Goal: Task Accomplishment & Management: Use online tool/utility

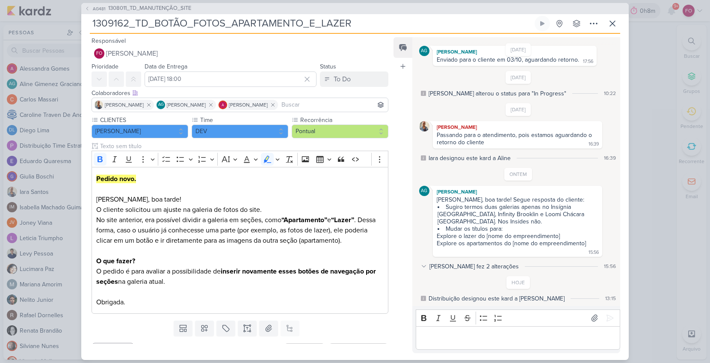
scroll to position [144, 0]
click at [613, 25] on icon at bounding box center [612, 23] width 10 height 10
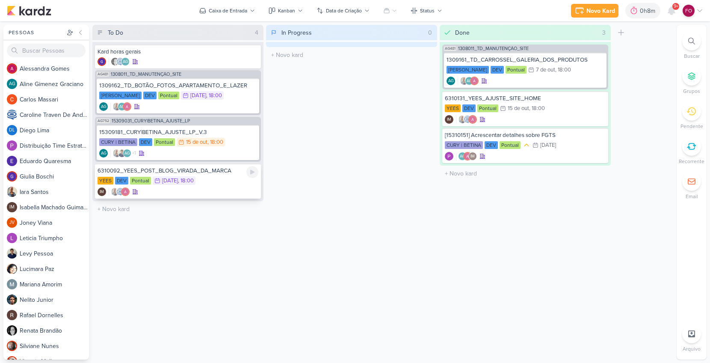
click at [234, 180] on div "YEES DEV Pontual 16/10 [DATE] 18:00" at bounding box center [177, 180] width 161 height 9
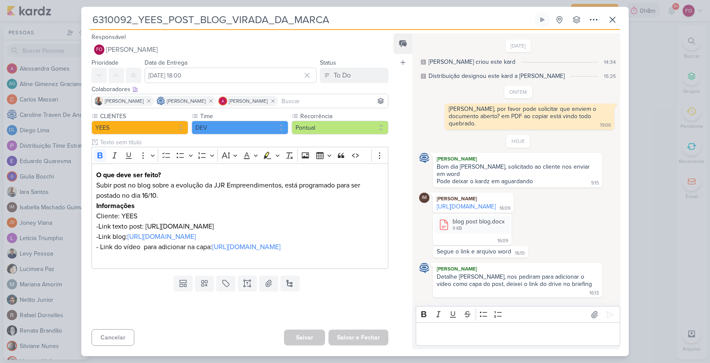
scroll to position [44, 0]
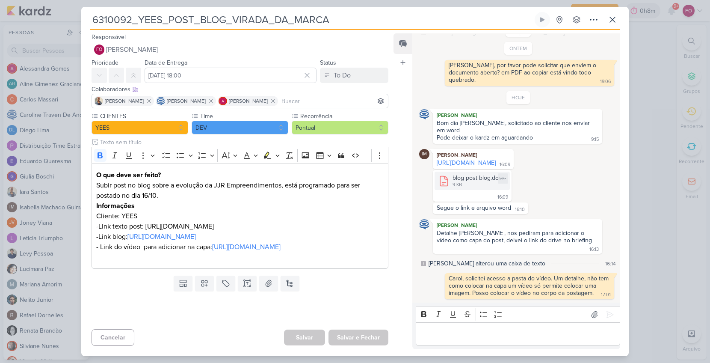
click at [476, 182] on div "blog post blog.docx" at bounding box center [478, 177] width 52 height 9
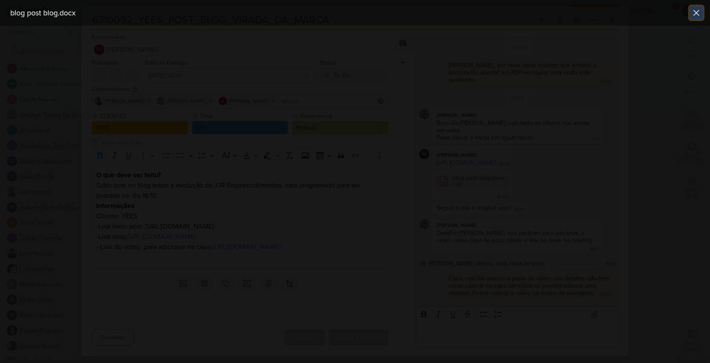
click at [696, 13] on icon at bounding box center [696, 13] width 10 height 10
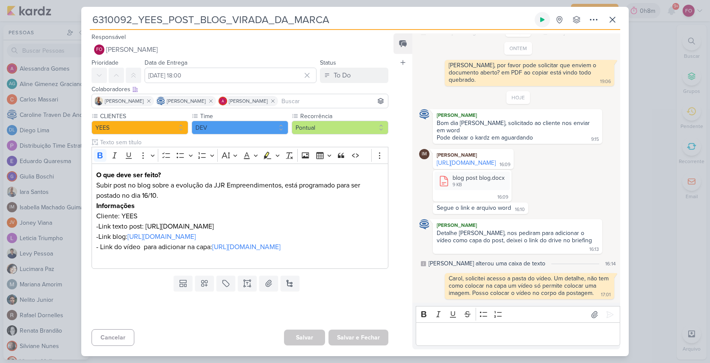
click at [545, 19] on icon at bounding box center [542, 19] width 7 height 7
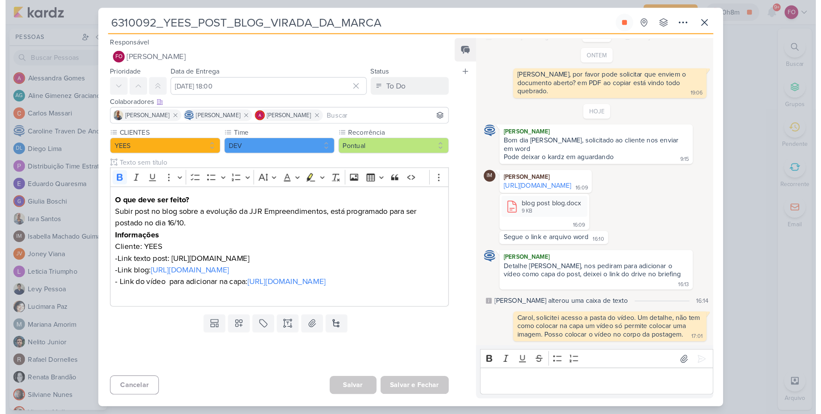
scroll to position [0, 0]
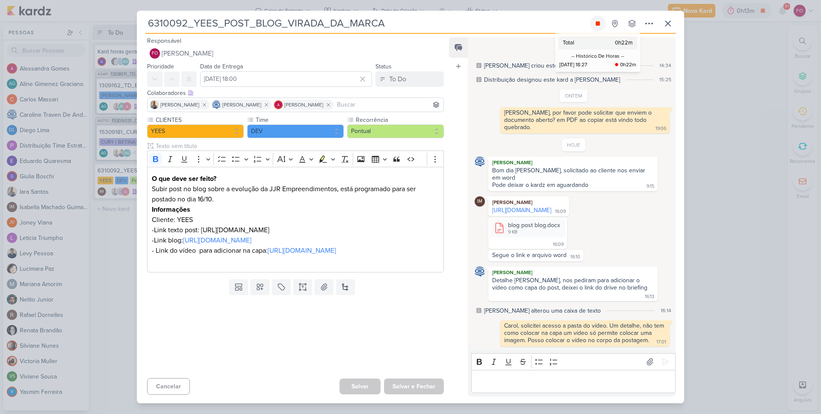
click at [598, 24] on icon at bounding box center [597, 23] width 4 height 4
click at [391, 78] on div "To Do" at bounding box center [397, 79] width 17 height 10
click at [392, 108] on div "In Progress" at bounding box center [398, 112] width 30 height 9
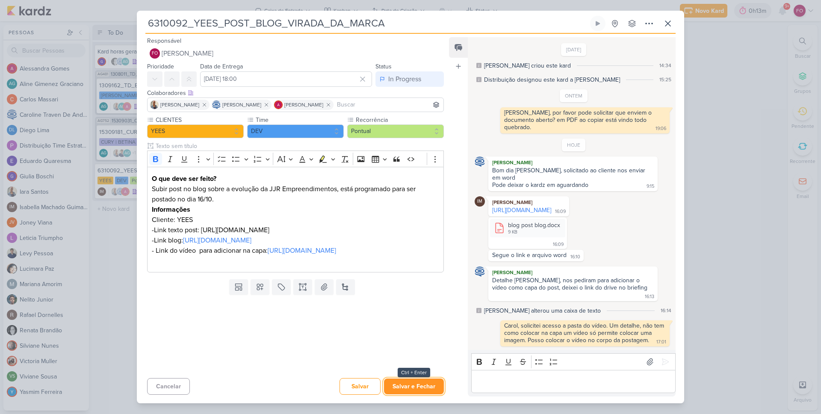
click at [417, 362] on button "Salvar e Fechar" at bounding box center [414, 386] width 60 height 16
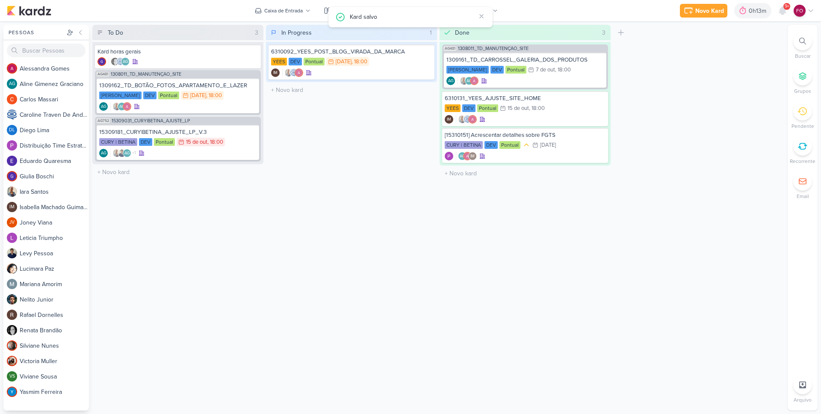
click at [359, 145] on div "In Progress 1 Mover Para Esquerda Mover Para Direita [GEOGRAPHIC_DATA] 6310092_…" at bounding box center [351, 218] width 171 height 386
